Goal: Task Accomplishment & Management: Complete application form

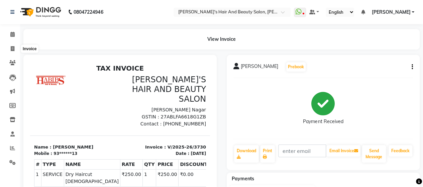
click at [15, 51] on span at bounding box center [13, 49] width 12 height 8
select select "6429"
select select "service"
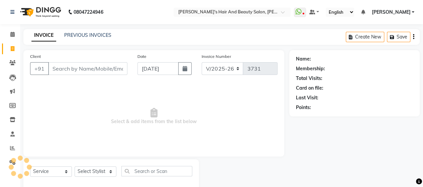
scroll to position [14, 0]
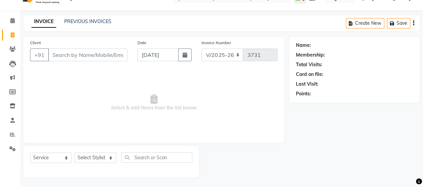
click at [81, 54] on input "Client" at bounding box center [87, 54] width 79 height 13
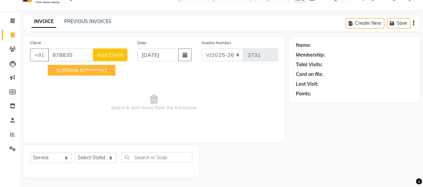
click at [102, 72] on ngb-highlight "87******62" at bounding box center [93, 70] width 27 height 7
type input "87******62"
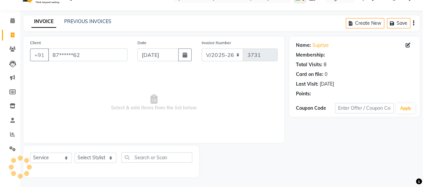
select select "1: Object"
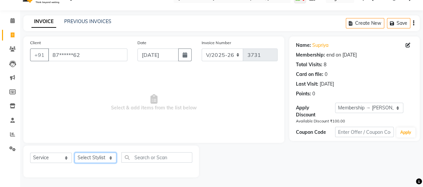
click at [97, 157] on select "Select Stylist Admin [PERSON_NAME] [PERSON_NAME] [PERSON_NAME] Rohit [PERSON_NA…" at bounding box center [96, 157] width 42 height 10
select select "48824"
click at [75, 152] on select "Select Stylist Admin [PERSON_NAME] [PERSON_NAME] [PERSON_NAME] Rohit [PERSON_NA…" at bounding box center [96, 157] width 42 height 10
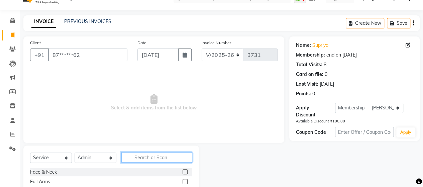
click at [155, 154] on input "text" at bounding box center [156, 157] width 71 height 10
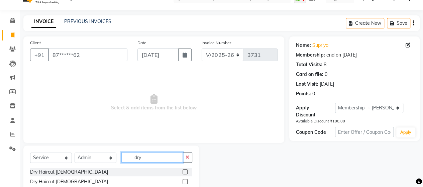
type input "dry"
click at [184, 172] on label at bounding box center [184, 171] width 5 height 5
click at [184, 172] on input "checkbox" at bounding box center [184, 172] width 4 height 4
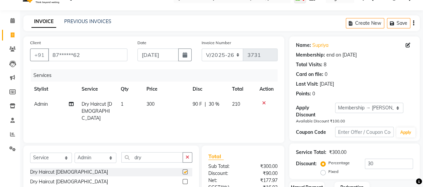
checkbox input "false"
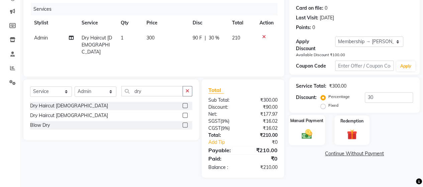
click at [314, 127] on div "Manual Payment" at bounding box center [306, 130] width 36 height 30
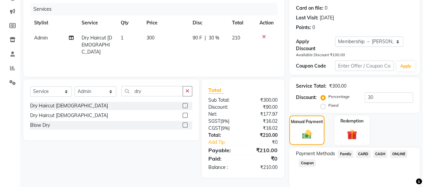
click at [397, 153] on span "ONLINE" at bounding box center [398, 154] width 17 height 8
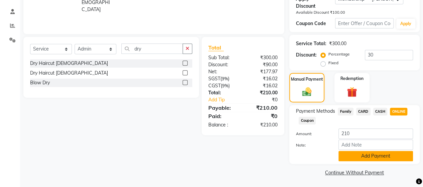
click at [369, 160] on button "Add Payment" at bounding box center [375, 156] width 75 height 10
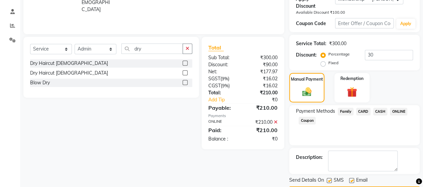
scroll to position [141, 0]
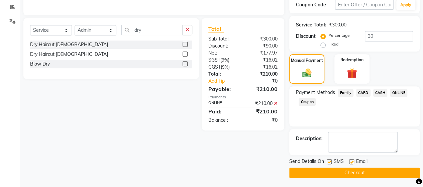
click at [372, 174] on button "Checkout" at bounding box center [354, 172] width 130 height 10
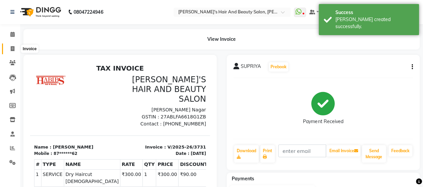
click at [16, 48] on span at bounding box center [13, 49] width 12 height 8
select select "service"
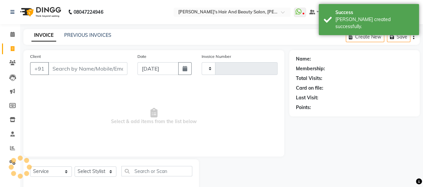
type input "3732"
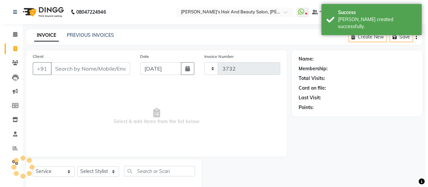
scroll to position [14, 0]
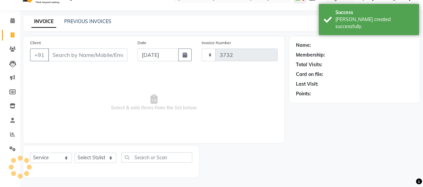
select select "6429"
click at [56, 54] on input "Client" at bounding box center [87, 54] width 79 height 13
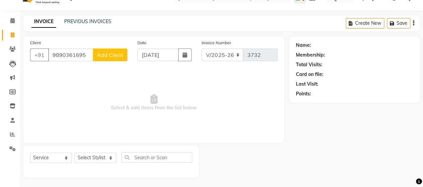
type input "9890361695"
click at [118, 56] on span "Add Client" at bounding box center [110, 54] width 26 height 7
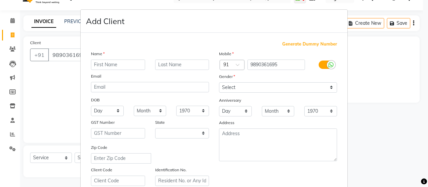
select select "22"
click at [116, 65] on input "text" at bounding box center [118, 64] width 54 height 10
type input "[PERSON_NAME]"
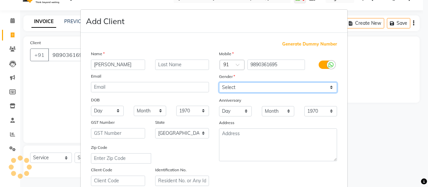
click at [269, 83] on select "Select [DEMOGRAPHIC_DATA] [DEMOGRAPHIC_DATA] Other Prefer Not To Say" at bounding box center [278, 87] width 118 height 10
select select "[DEMOGRAPHIC_DATA]"
click at [219, 82] on select "Select [DEMOGRAPHIC_DATA] [DEMOGRAPHIC_DATA] Other Prefer Not To Say" at bounding box center [278, 87] width 118 height 10
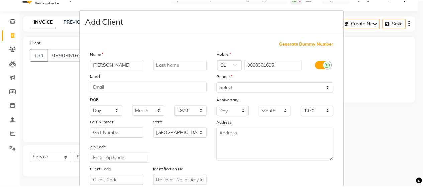
scroll to position [120, 0]
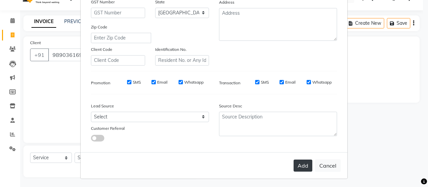
click at [295, 161] on button "Add" at bounding box center [302, 165] width 19 height 12
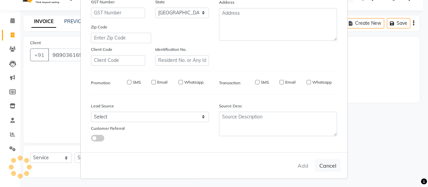
type input "98******95"
select select
select select "null"
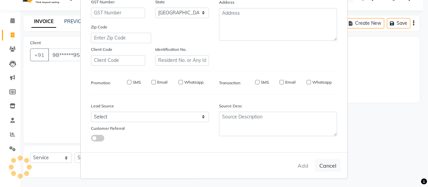
select select
checkbox input "false"
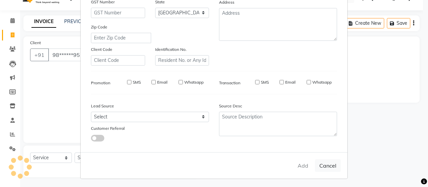
checkbox input "false"
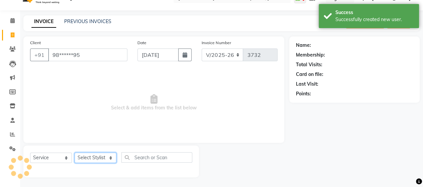
click at [93, 158] on select "Select Stylist Admin [PERSON_NAME] [PERSON_NAME] [PERSON_NAME] Rohit [PERSON_NA…" at bounding box center [96, 157] width 42 height 10
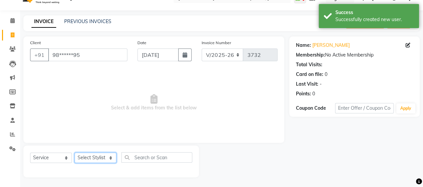
select select "62464"
click at [75, 152] on select "Select Stylist Admin [PERSON_NAME] [PERSON_NAME] [PERSON_NAME] Rohit [PERSON_NA…" at bounding box center [96, 157] width 42 height 10
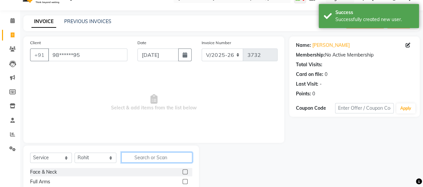
click at [144, 156] on input "text" at bounding box center [156, 157] width 71 height 10
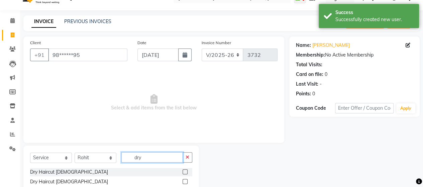
type input "dry"
click at [183, 173] on label at bounding box center [184, 171] width 5 height 5
click at [183, 173] on input "checkbox" at bounding box center [184, 172] width 4 height 4
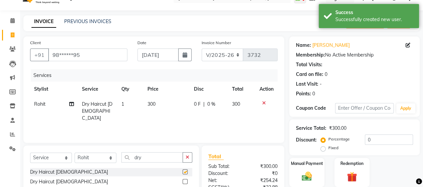
checkbox input "false"
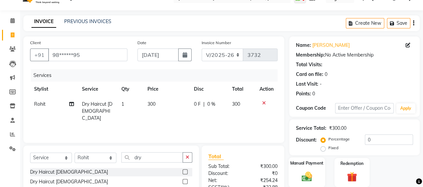
click at [306, 173] on img at bounding box center [306, 176] width 17 height 12
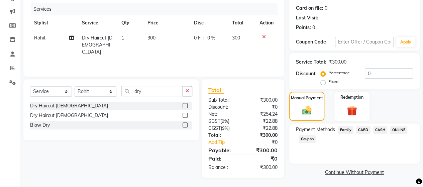
click at [399, 132] on span "ONLINE" at bounding box center [398, 130] width 17 height 8
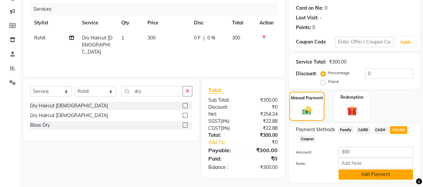
click at [385, 174] on button "Add Payment" at bounding box center [375, 174] width 75 height 10
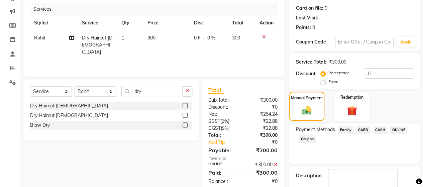
scroll to position [117, 0]
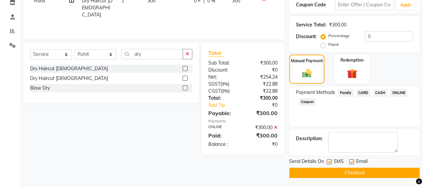
click at [376, 173] on button "Checkout" at bounding box center [354, 172] width 130 height 10
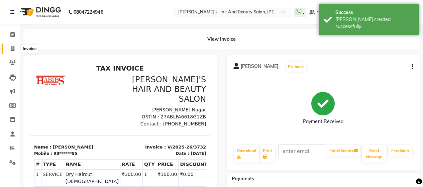
click at [12, 49] on icon at bounding box center [13, 48] width 4 height 5
select select "6429"
select select "service"
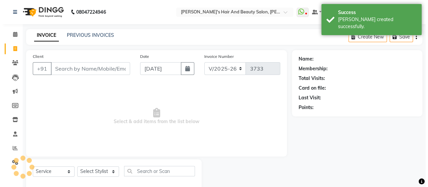
scroll to position [14, 0]
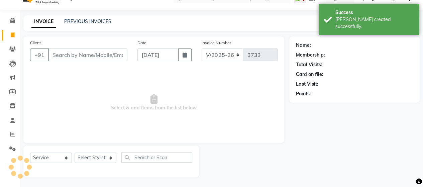
click at [72, 51] on input "Client" at bounding box center [87, 54] width 79 height 13
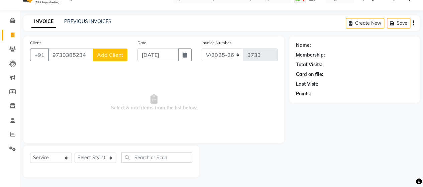
type input "9730385234"
click at [114, 58] on span "Add Client" at bounding box center [110, 54] width 26 height 7
select select "22"
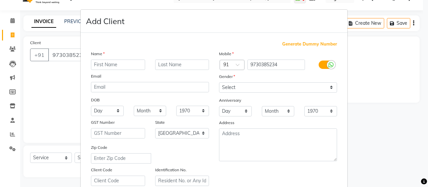
click at [126, 67] on input "text" at bounding box center [118, 64] width 54 height 10
type input "Raksha"
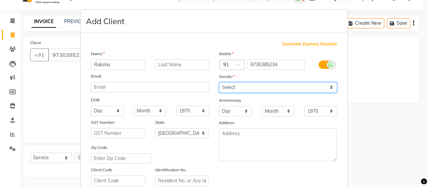
click at [228, 87] on select "Select [DEMOGRAPHIC_DATA] [DEMOGRAPHIC_DATA] Other Prefer Not To Say" at bounding box center [278, 87] width 118 height 10
select select "[DEMOGRAPHIC_DATA]"
click at [219, 82] on select "Select [DEMOGRAPHIC_DATA] [DEMOGRAPHIC_DATA] Other Prefer Not To Say" at bounding box center [278, 87] width 118 height 10
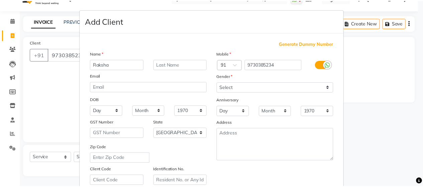
scroll to position [120, 0]
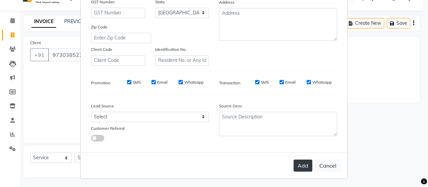
click at [301, 164] on button "Add" at bounding box center [302, 165] width 19 height 12
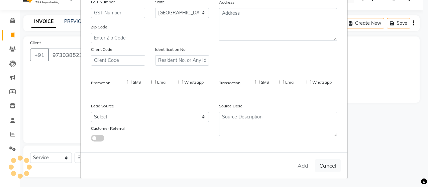
type input "97******34"
select select
select select "null"
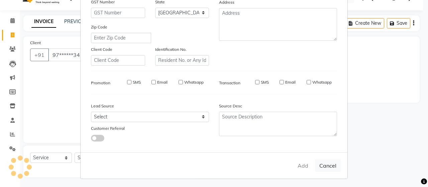
select select
checkbox input "false"
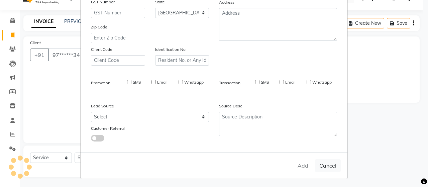
checkbox input "false"
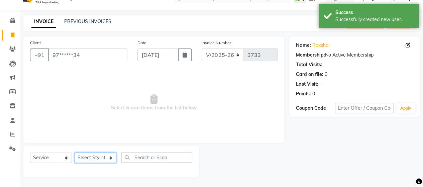
click at [90, 158] on select "Select Stylist Admin [PERSON_NAME] [PERSON_NAME] [PERSON_NAME] Rohit [PERSON_NA…" at bounding box center [96, 157] width 42 height 10
select select "62464"
click at [75, 152] on select "Select Stylist Admin [PERSON_NAME] [PERSON_NAME] [PERSON_NAME] Rohit [PERSON_NA…" at bounding box center [96, 157] width 42 height 10
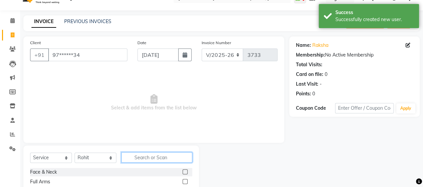
click at [143, 155] on input "text" at bounding box center [156, 157] width 71 height 10
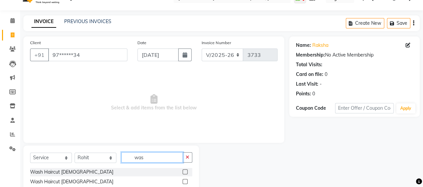
type input "was"
click at [182, 172] on label at bounding box center [184, 171] width 5 height 5
click at [182, 172] on input "checkbox" at bounding box center [184, 172] width 4 height 4
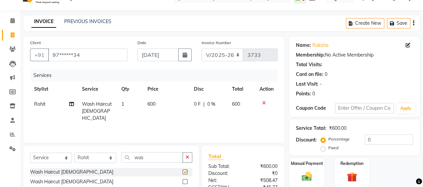
checkbox input "false"
click at [156, 153] on input "was" at bounding box center [151, 157] width 61 height 10
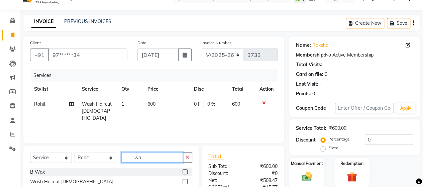
type input "w"
type input "b tr"
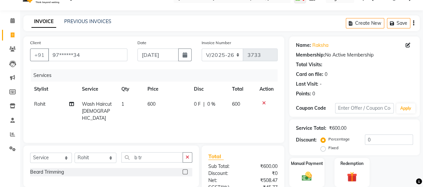
click at [185, 170] on label at bounding box center [184, 171] width 5 height 5
click at [185, 170] on input "checkbox" at bounding box center [184, 172] width 4 height 4
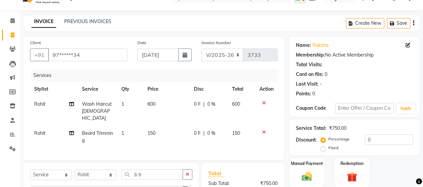
checkbox input "false"
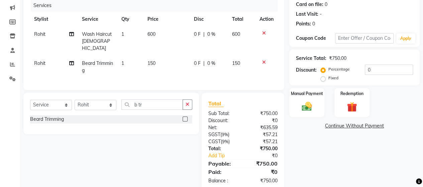
scroll to position [95, 0]
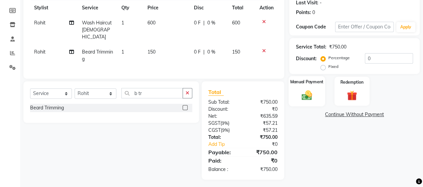
click at [294, 92] on div "Manual Payment" at bounding box center [306, 91] width 36 height 30
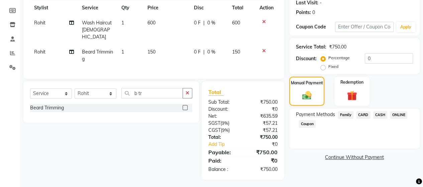
click at [394, 115] on span "ONLINE" at bounding box center [398, 115] width 17 height 8
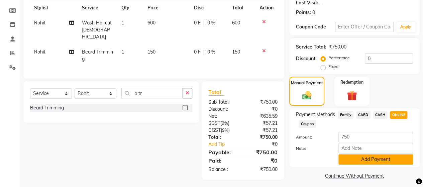
click at [381, 158] on button "Add Payment" at bounding box center [375, 159] width 75 height 10
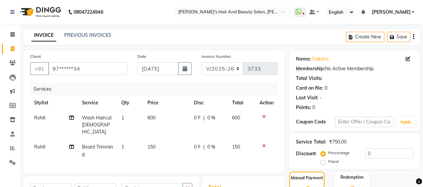
scroll to position [117, 0]
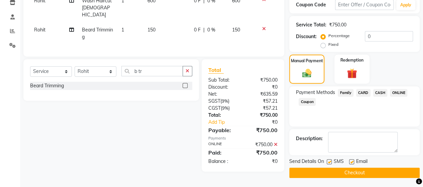
click at [376, 173] on button "Checkout" at bounding box center [354, 172] width 130 height 10
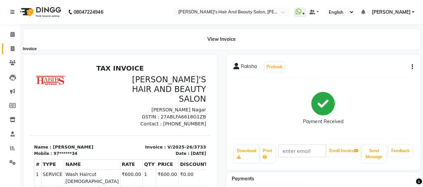
click at [14, 49] on icon at bounding box center [13, 48] width 4 height 5
select select "service"
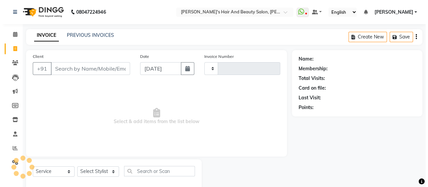
scroll to position [14, 0]
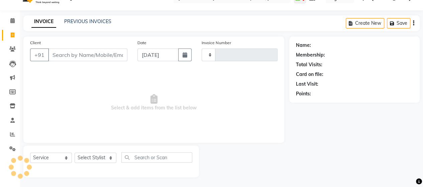
type input "3734"
select select "6429"
click at [76, 57] on input "Client" at bounding box center [87, 54] width 79 height 13
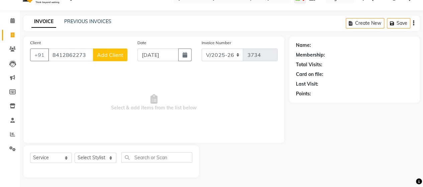
type input "8412862273"
click at [108, 54] on span "Add Client" at bounding box center [110, 54] width 26 height 7
select select "22"
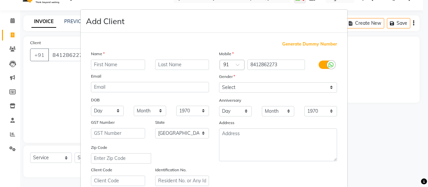
click at [106, 62] on input "text" at bounding box center [118, 64] width 54 height 10
type input "Sakshi"
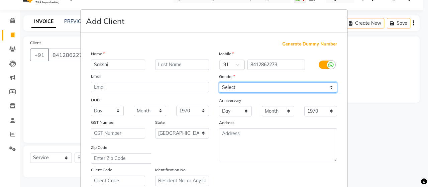
click at [257, 88] on select "Select [DEMOGRAPHIC_DATA] [DEMOGRAPHIC_DATA] Other Prefer Not To Say" at bounding box center [278, 87] width 118 height 10
select select "[DEMOGRAPHIC_DATA]"
click at [219, 82] on select "Select [DEMOGRAPHIC_DATA] [DEMOGRAPHIC_DATA] Other Prefer Not To Say" at bounding box center [278, 87] width 118 height 10
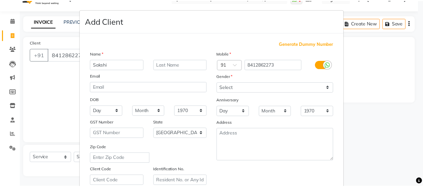
scroll to position [120, 0]
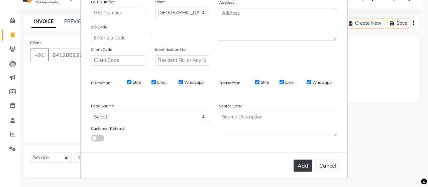
click at [295, 164] on button "Add" at bounding box center [302, 165] width 19 height 12
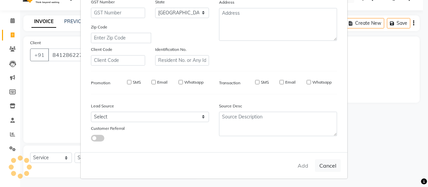
type input "84******73"
select select
select select "null"
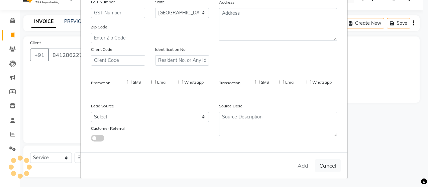
select select
checkbox input "false"
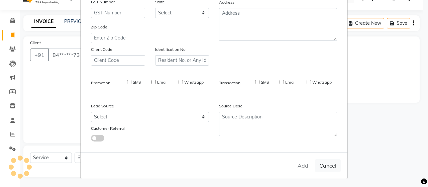
checkbox input "false"
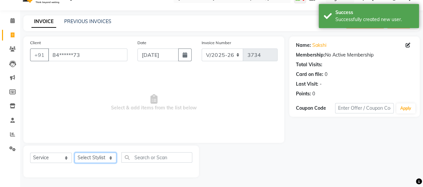
click at [91, 157] on select "Select Stylist Admin [PERSON_NAME] [PERSON_NAME] [PERSON_NAME] Rohit [PERSON_NA…" at bounding box center [96, 157] width 42 height 10
select select "62464"
click at [75, 152] on select "Select Stylist Admin [PERSON_NAME] [PERSON_NAME] [PERSON_NAME] Rohit [PERSON_NA…" at bounding box center [96, 157] width 42 height 10
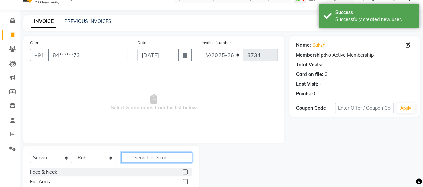
click at [151, 159] on input "text" at bounding box center [156, 157] width 71 height 10
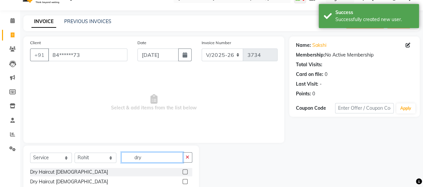
type input "dry"
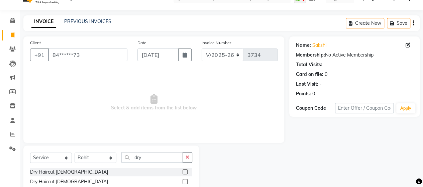
click at [186, 171] on label at bounding box center [184, 171] width 5 height 5
click at [186, 171] on input "checkbox" at bounding box center [184, 172] width 4 height 4
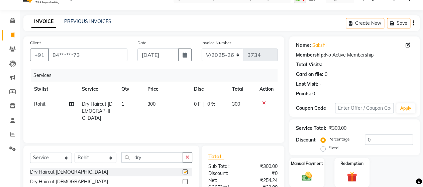
checkbox input "false"
click at [301, 173] on img at bounding box center [306, 176] width 17 height 12
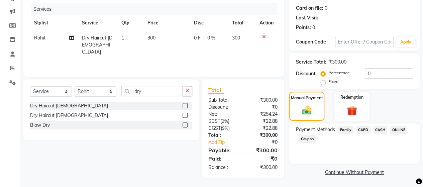
click at [395, 130] on span "ONLINE" at bounding box center [398, 130] width 17 height 8
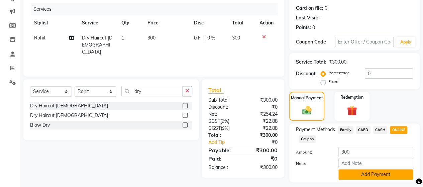
click at [374, 171] on button "Add Payment" at bounding box center [375, 174] width 75 height 10
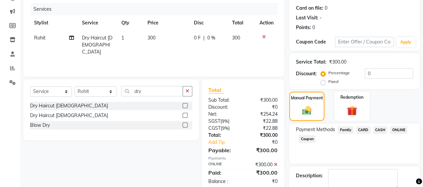
scroll to position [117, 0]
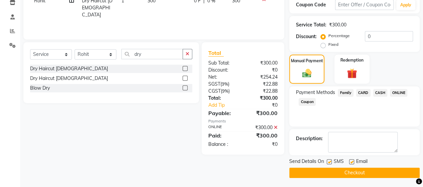
click at [370, 174] on button "Checkout" at bounding box center [354, 172] width 130 height 10
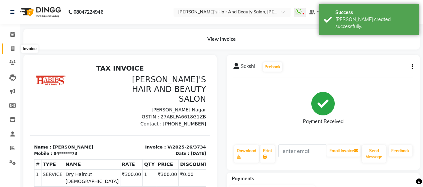
click at [12, 46] on icon at bounding box center [13, 48] width 4 height 5
select select "6429"
select select "service"
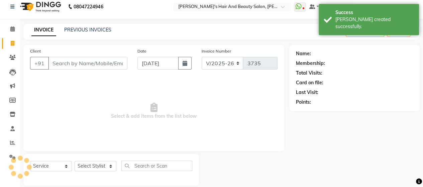
scroll to position [14, 0]
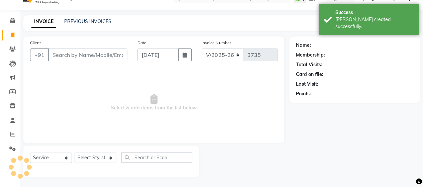
click at [65, 54] on input "Client" at bounding box center [87, 54] width 79 height 13
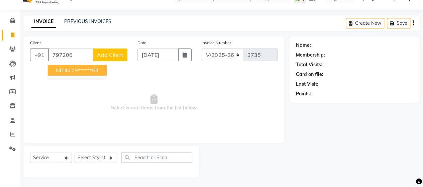
click at [89, 76] on ngb-typeahead-window "NITIN 79******54" at bounding box center [76, 70] width 59 height 17
click at [94, 67] on ngb-highlight "79******54" at bounding box center [84, 70] width 27 height 7
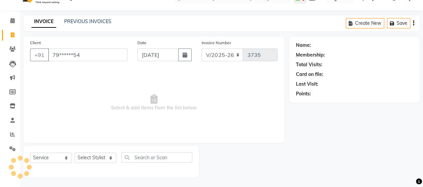
type input "79******54"
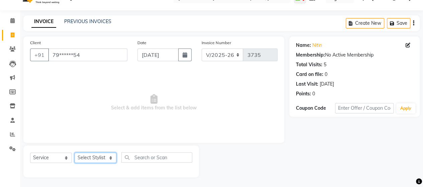
click at [96, 157] on select "Select Stylist Admin [PERSON_NAME] [PERSON_NAME] [PERSON_NAME] Rohit [PERSON_NA…" at bounding box center [96, 157] width 42 height 10
select select "48824"
click at [75, 152] on select "Select Stylist Admin [PERSON_NAME] [PERSON_NAME] [PERSON_NAME] Rohit [PERSON_NA…" at bounding box center [96, 157] width 42 height 10
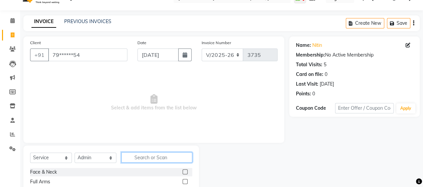
click at [144, 153] on input "text" at bounding box center [156, 157] width 71 height 10
type input "glo"
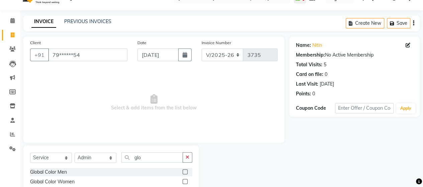
click at [184, 170] on label at bounding box center [184, 171] width 5 height 5
click at [184, 170] on input "checkbox" at bounding box center [184, 172] width 4 height 4
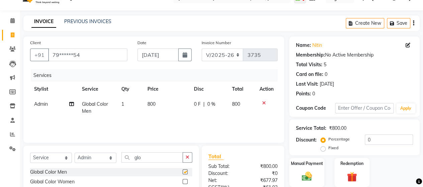
checkbox input "false"
click at [159, 157] on input "glo" at bounding box center [151, 157] width 61 height 10
type input "g"
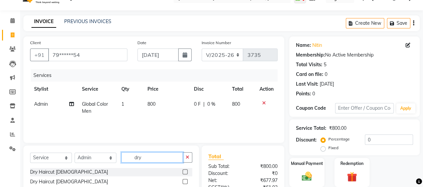
type input "dry"
click at [184, 181] on label at bounding box center [184, 181] width 5 height 5
click at [184, 181] on input "checkbox" at bounding box center [184, 181] width 4 height 4
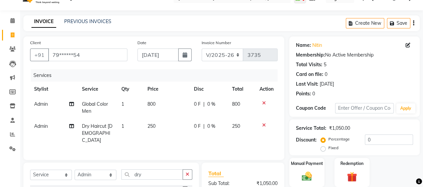
checkbox input "false"
click at [165, 174] on input "dry" at bounding box center [151, 174] width 61 height 10
type input "d"
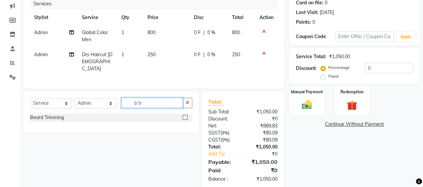
scroll to position [95, 0]
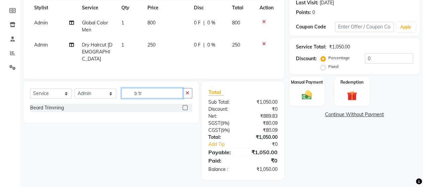
type input "b tr"
click at [184, 105] on label at bounding box center [184, 107] width 5 height 5
click at [184, 106] on input "checkbox" at bounding box center [184, 108] width 4 height 4
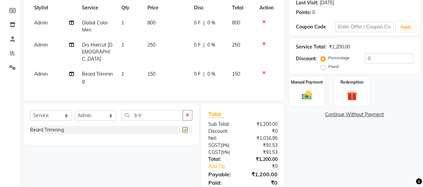
checkbox input "false"
click at [150, 107] on div "Select Service Product Membership Package Voucher Prepaid Gift Card Select Styl…" at bounding box center [110, 123] width 175 height 41
click at [147, 113] on input "b tr" at bounding box center [151, 115] width 61 height 10
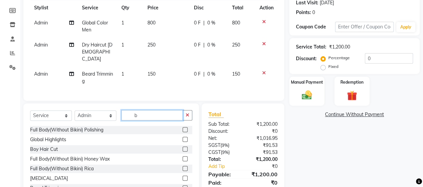
type input "b"
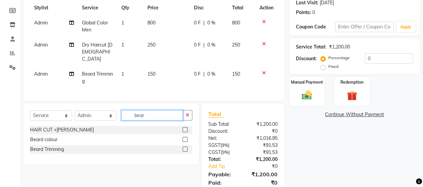
type input "bear"
click at [184, 137] on label at bounding box center [184, 139] width 5 height 5
click at [184, 137] on input "checkbox" at bounding box center [184, 139] width 4 height 4
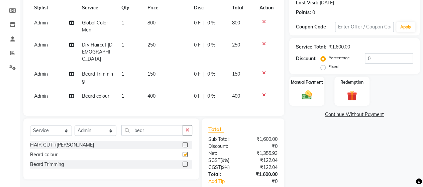
checkbox input "false"
click at [160, 96] on td "400" at bounding box center [166, 96] width 46 height 15
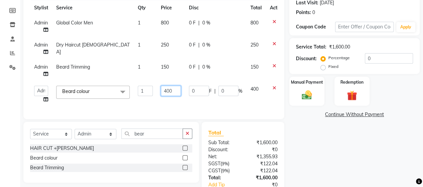
click at [166, 91] on input "400" at bounding box center [171, 91] width 20 height 10
type input "300"
click at [168, 102] on div "Services Stylist Service Qty Price Disc Total Action Admin Global Color Men 1 8…" at bounding box center [153, 50] width 247 height 124
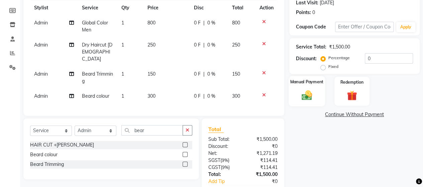
click at [319, 97] on div "Manual Payment" at bounding box center [306, 91] width 36 height 30
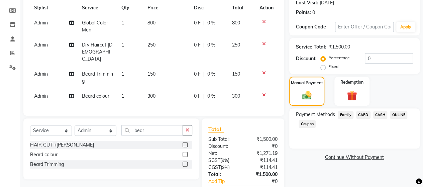
click at [395, 115] on span "ONLINE" at bounding box center [398, 115] width 17 height 8
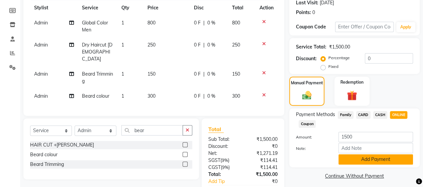
click at [398, 161] on button "Add Payment" at bounding box center [375, 159] width 75 height 10
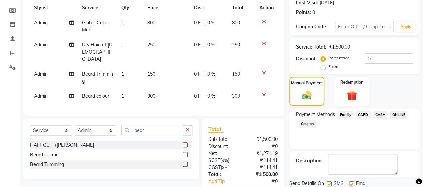
scroll to position [146, 0]
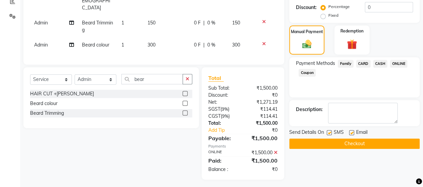
click at [365, 140] on button "Checkout" at bounding box center [354, 143] width 130 height 10
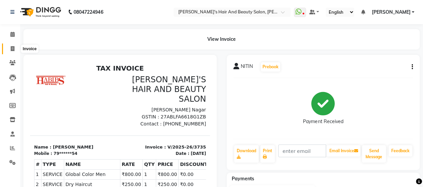
click at [14, 49] on icon at bounding box center [13, 48] width 4 height 5
select select "service"
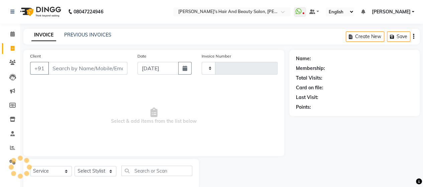
type input "3736"
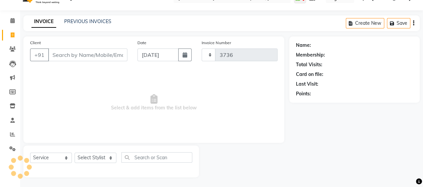
select select "6429"
click at [60, 54] on input "Client" at bounding box center [87, 54] width 79 height 13
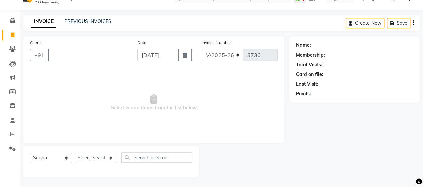
click at [82, 57] on input "Client" at bounding box center [87, 54] width 79 height 13
click at [65, 53] on input "Client" at bounding box center [87, 54] width 79 height 13
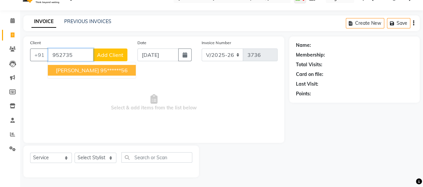
click at [100, 69] on ngb-highlight "95******56" at bounding box center [113, 70] width 27 height 7
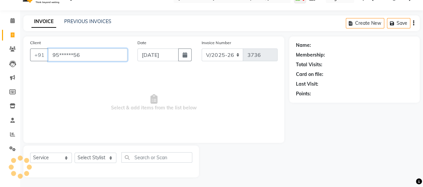
type input "95******56"
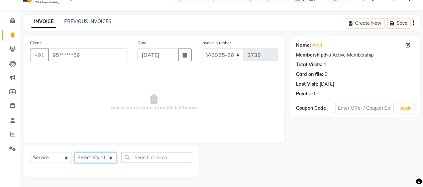
click at [101, 155] on select "Select Stylist Admin [PERSON_NAME] [PERSON_NAME] [PERSON_NAME] Rohit [PERSON_NA…" at bounding box center [96, 157] width 42 height 10
select select "62464"
click at [75, 152] on select "Select Stylist Admin [PERSON_NAME] [PERSON_NAME] [PERSON_NAME] Rohit [PERSON_NA…" at bounding box center [96, 157] width 42 height 10
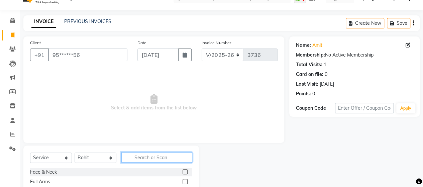
click at [144, 153] on input "text" at bounding box center [156, 157] width 71 height 10
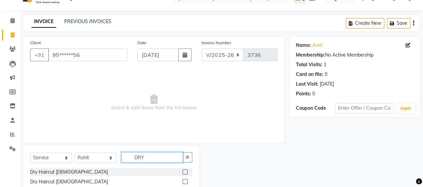
type input "DRY"
click at [185, 180] on label at bounding box center [184, 181] width 5 height 5
click at [185, 180] on input "checkbox" at bounding box center [184, 181] width 4 height 4
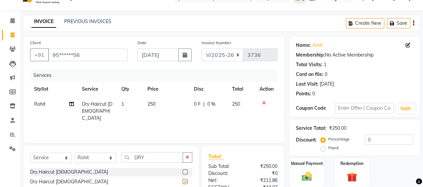
checkbox input "false"
click at [298, 165] on label "Manual Payment" at bounding box center [306, 163] width 33 height 6
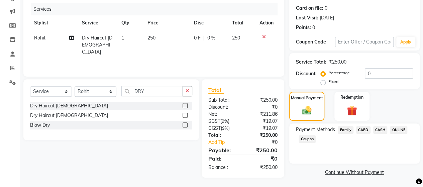
click at [384, 129] on span "CASH" at bounding box center [380, 130] width 14 height 8
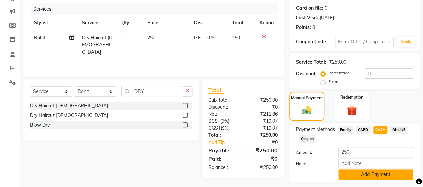
click at [376, 178] on button "Add Payment" at bounding box center [375, 174] width 75 height 10
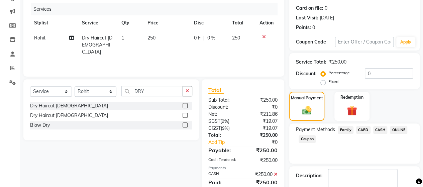
scroll to position [117, 0]
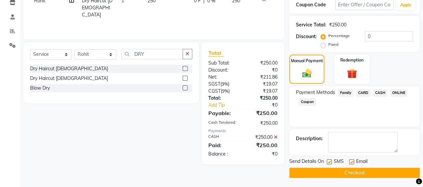
click at [390, 167] on button "Checkout" at bounding box center [354, 172] width 130 height 10
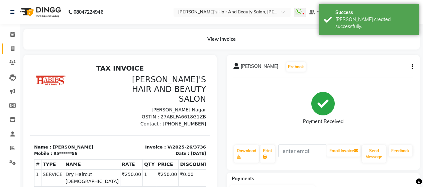
click at [11, 53] on link "Invoice" at bounding box center [10, 48] width 16 height 11
select select "service"
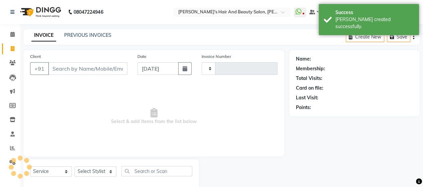
scroll to position [14, 0]
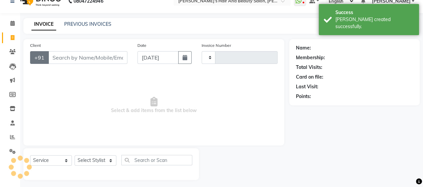
type input "3737"
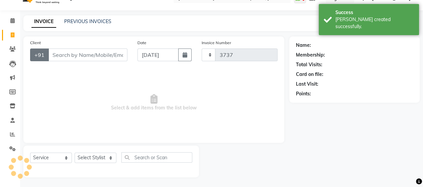
select select "6429"
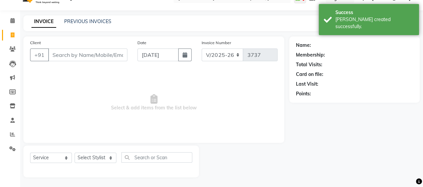
click at [75, 56] on input "Client" at bounding box center [87, 54] width 79 height 13
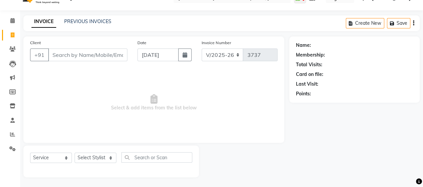
click at [75, 56] on input "Client" at bounding box center [87, 54] width 79 height 13
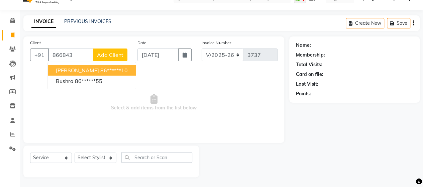
click at [100, 68] on ngb-highlight "86******10" at bounding box center [113, 70] width 27 height 7
type input "86******10"
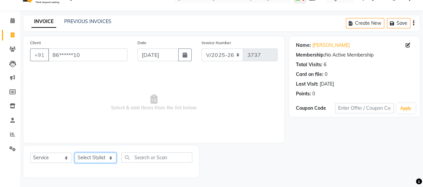
click at [99, 155] on select "Select Stylist Admin [PERSON_NAME] [PERSON_NAME] [PERSON_NAME] Rohit [PERSON_NA…" at bounding box center [96, 157] width 42 height 10
select select "48824"
click at [75, 152] on select "Select Stylist Admin [PERSON_NAME] [PERSON_NAME] [PERSON_NAME] Rohit [PERSON_NA…" at bounding box center [96, 157] width 42 height 10
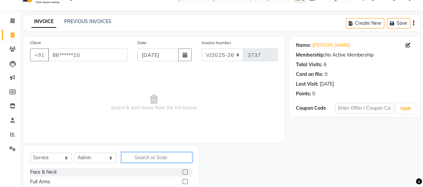
click at [147, 156] on input "text" at bounding box center [156, 157] width 71 height 10
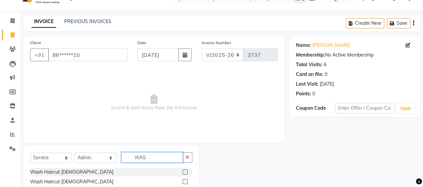
type input "WAS"
click at [184, 179] on label at bounding box center [184, 181] width 5 height 5
click at [184, 179] on input "checkbox" at bounding box center [184, 181] width 4 height 4
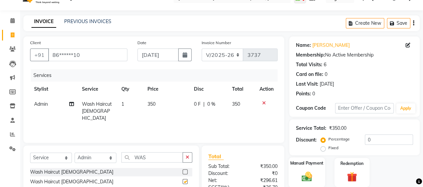
checkbox input "false"
click at [305, 169] on div "Manual Payment" at bounding box center [306, 172] width 36 height 30
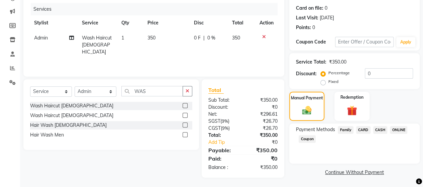
click at [400, 129] on span "ONLINE" at bounding box center [398, 130] width 17 height 8
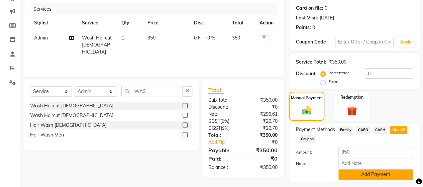
click at [383, 173] on button "Add Payment" at bounding box center [375, 174] width 75 height 10
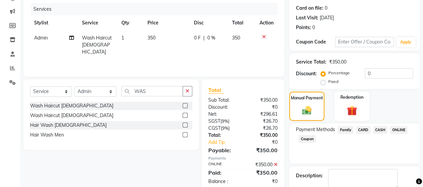
scroll to position [117, 0]
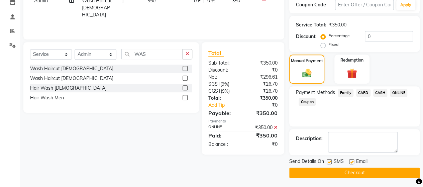
click at [384, 168] on button "Checkout" at bounding box center [354, 172] width 130 height 10
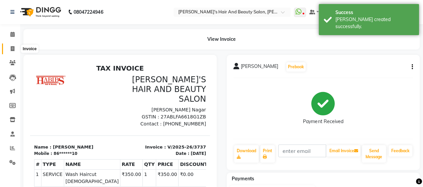
click at [12, 51] on icon at bounding box center [13, 48] width 4 height 5
select select "service"
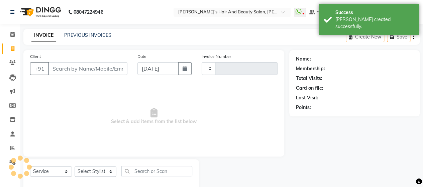
scroll to position [14, 0]
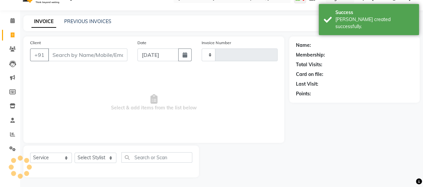
type input "3738"
select select "6429"
click at [84, 25] on div "INVOICE PREVIOUS INVOICES" at bounding box center [71, 22] width 96 height 8
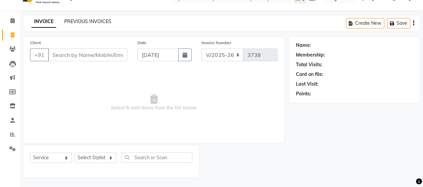
click at [88, 23] on link "PREVIOUS INVOICES" at bounding box center [87, 21] width 47 height 6
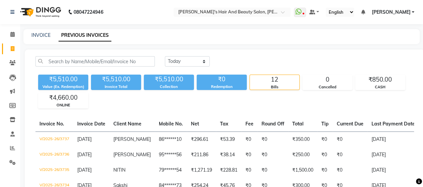
click at [88, 23] on nav "08047224946 Select Location × [PERSON_NAME]'s Hair And Beauty Salon, [PERSON_NA…" at bounding box center [211, 12] width 423 height 24
